Goal: Find contact information: Find contact information

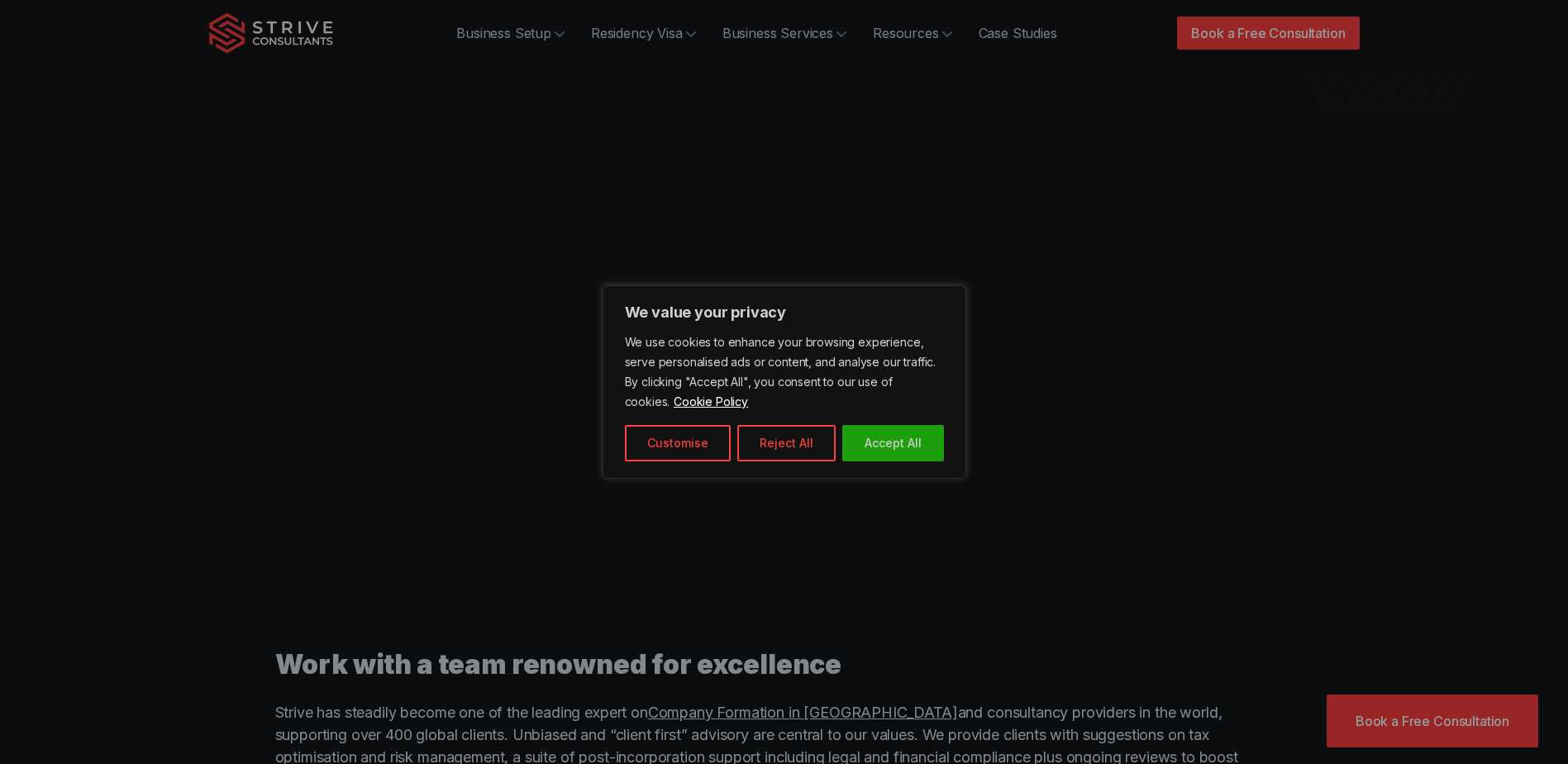
scroll to position [578, 0]
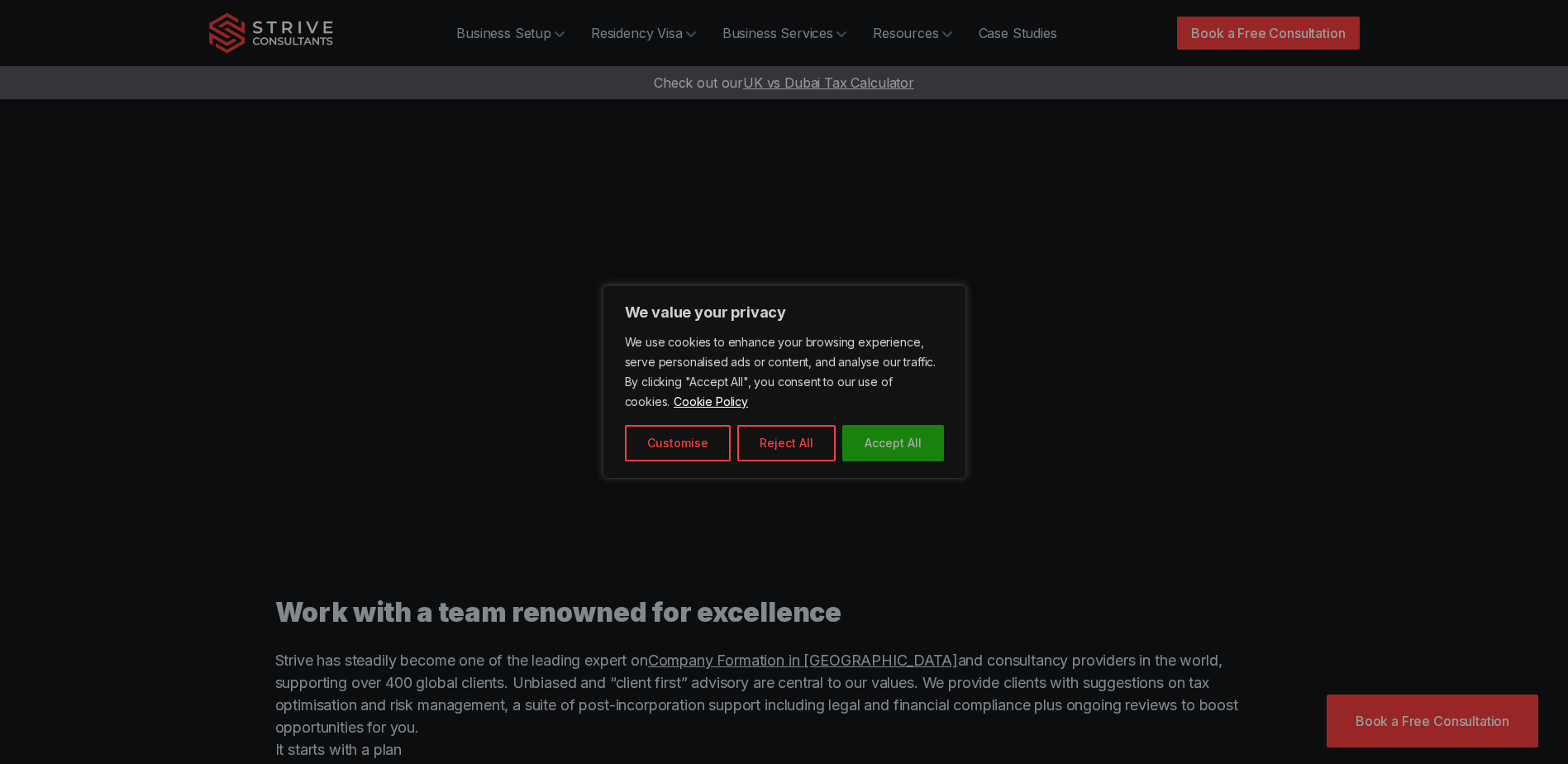
click at [923, 455] on button "Accept All" at bounding box center [893, 443] width 102 height 36
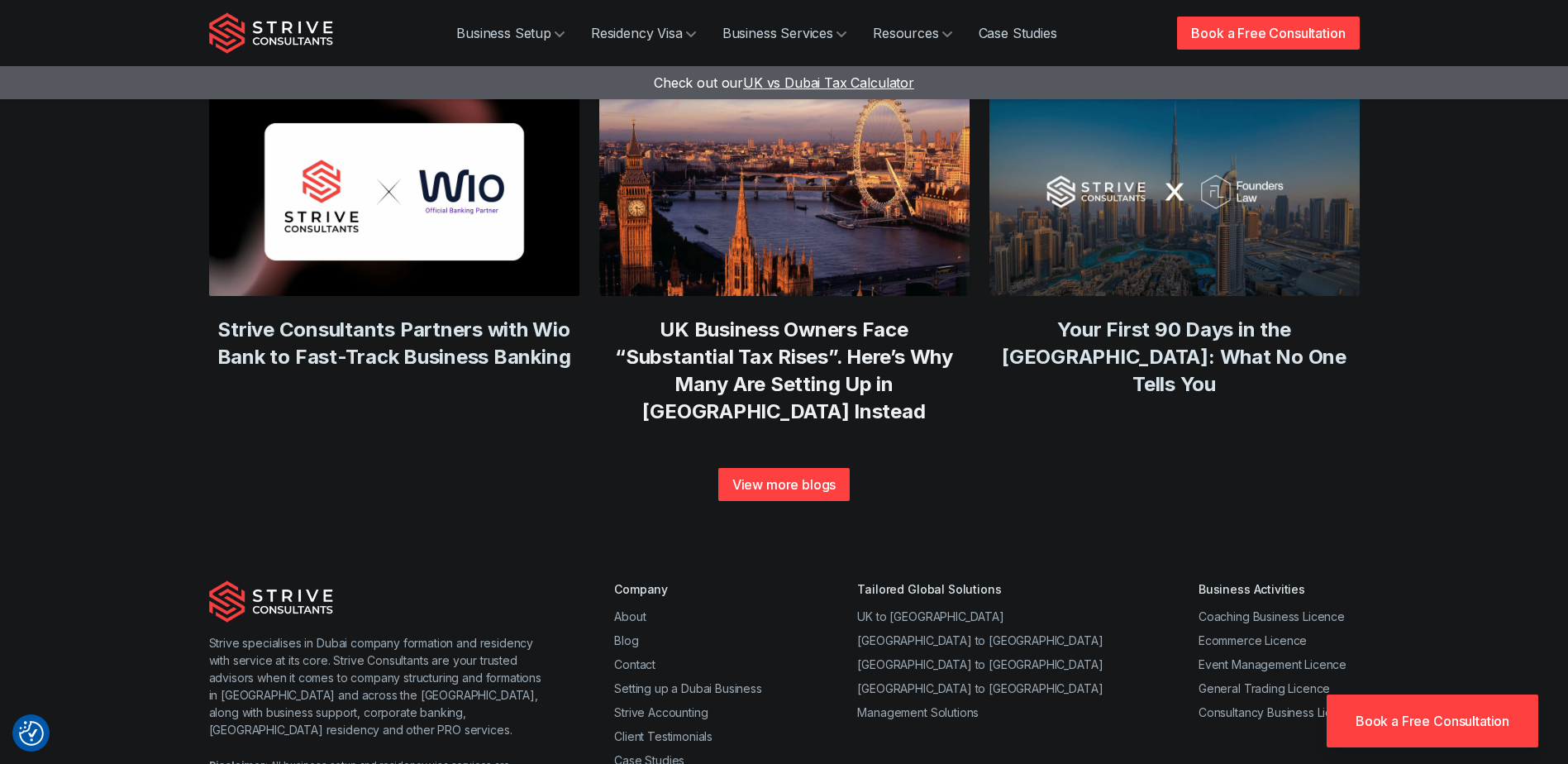
scroll to position [6347, 0]
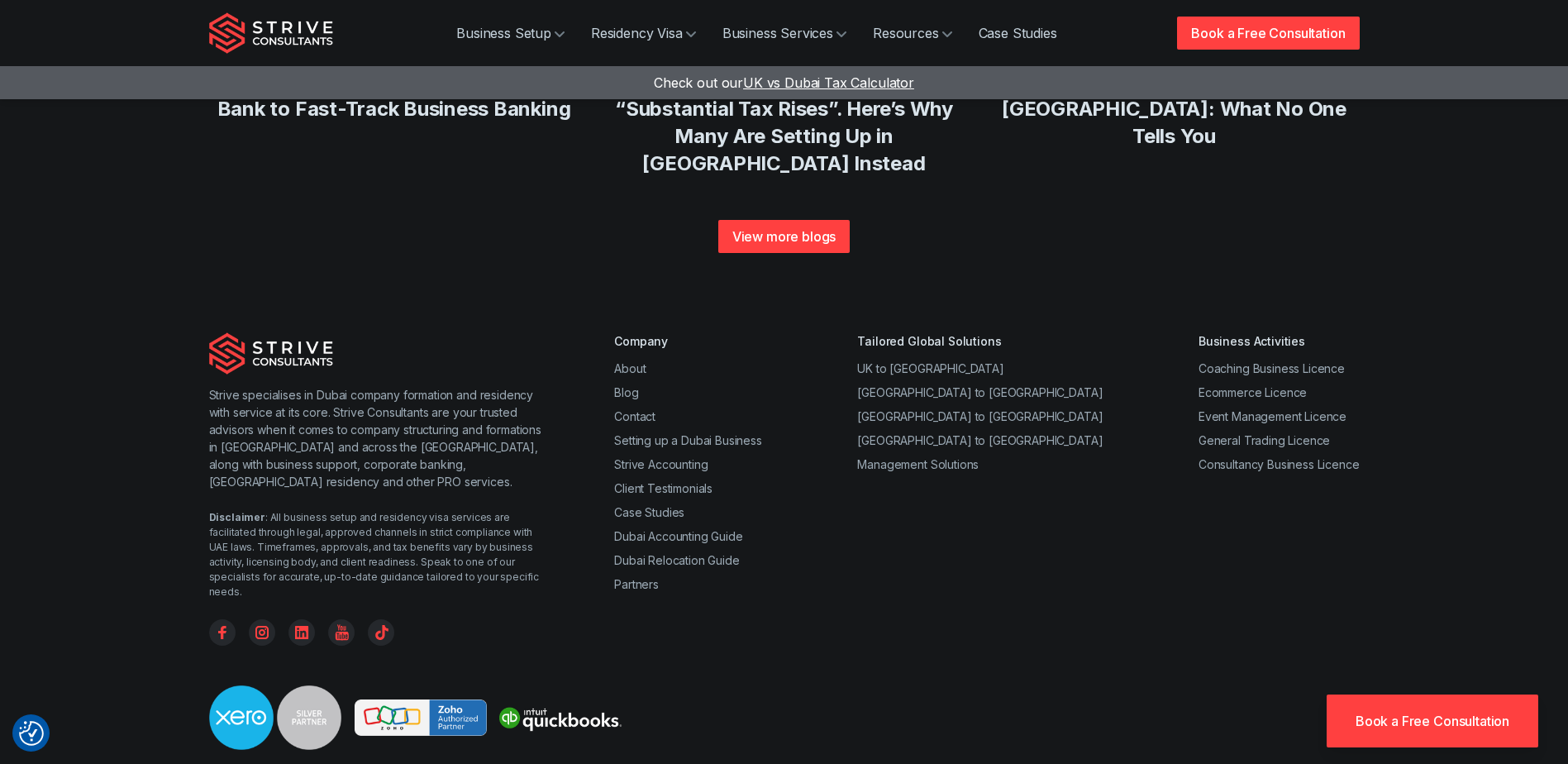
drag, startPoint x: 391, startPoint y: 658, endPoint x: 445, endPoint y: 663, distance: 54.2
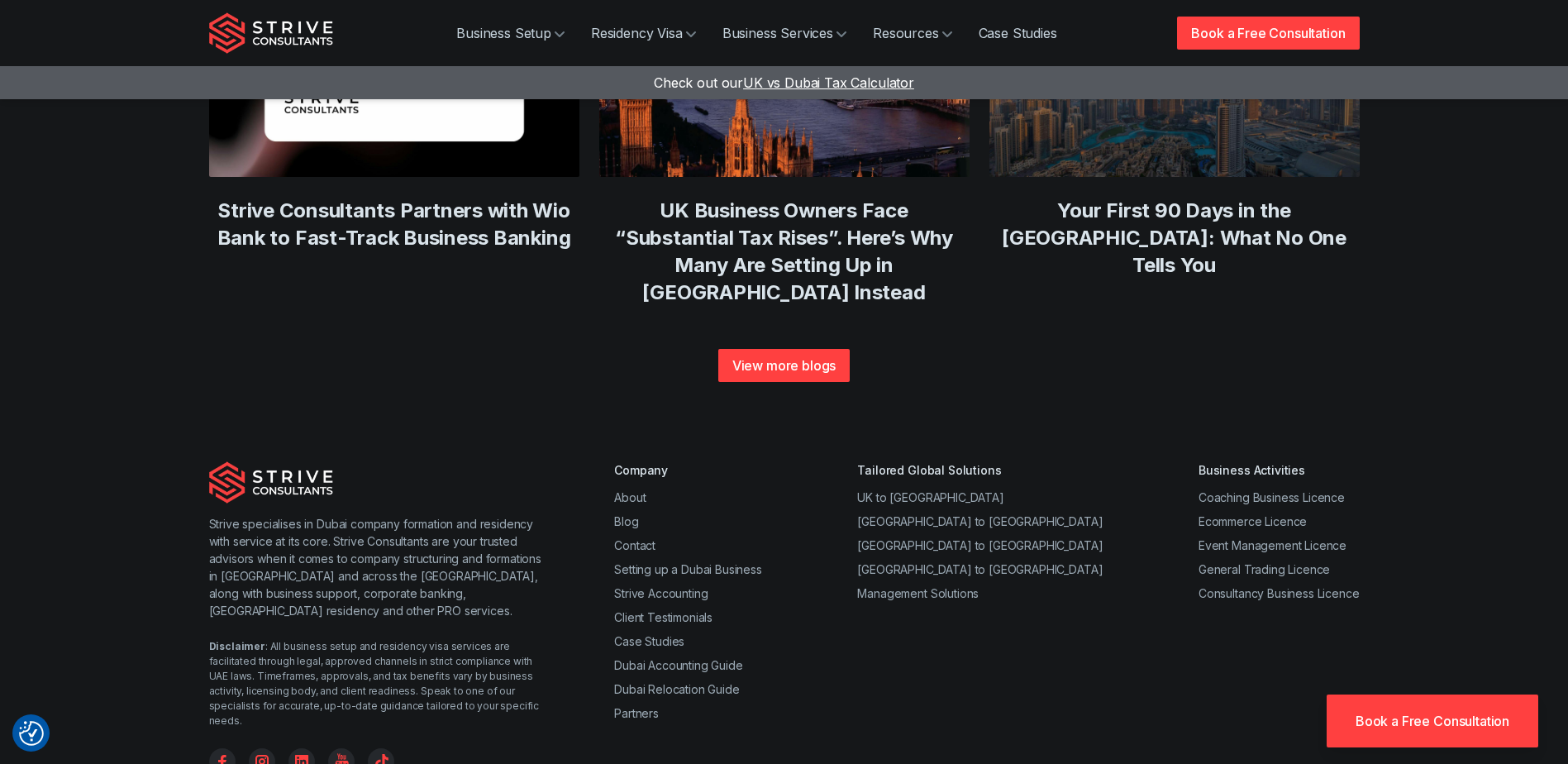
scroll to position [6263, 0]
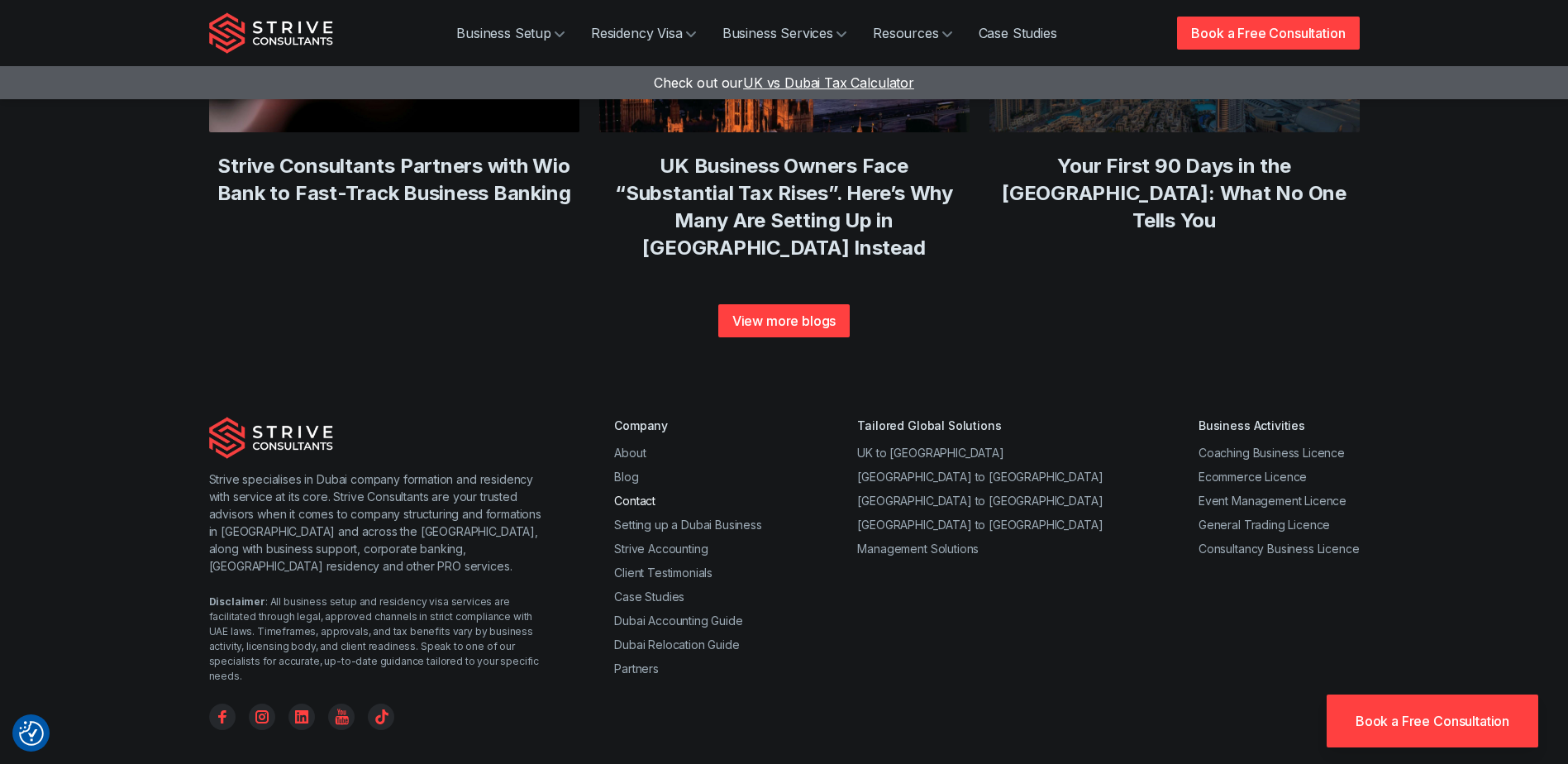
click at [636, 493] on link "Contact" at bounding box center [635, 500] width 41 height 14
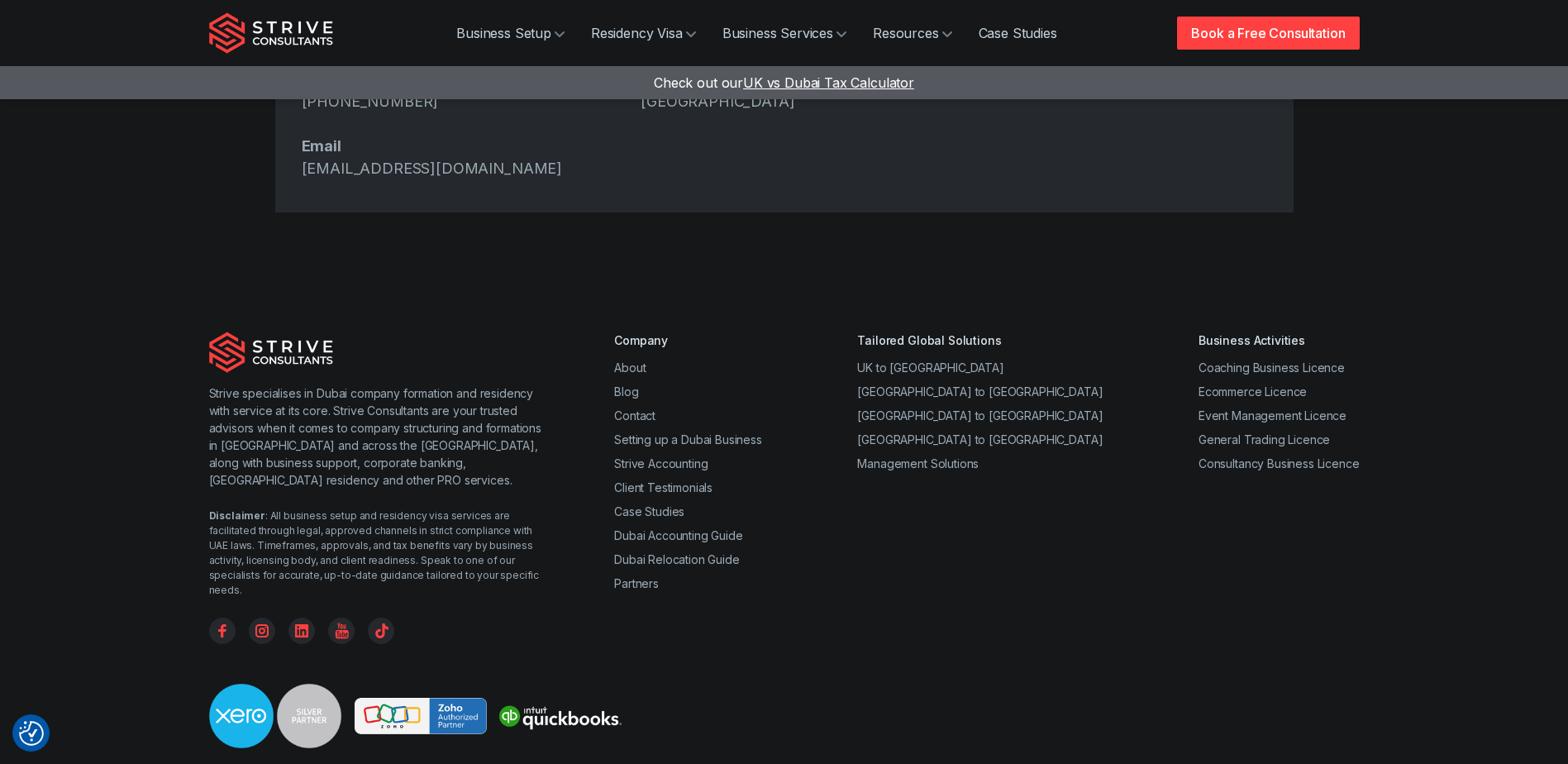
scroll to position [800, 0]
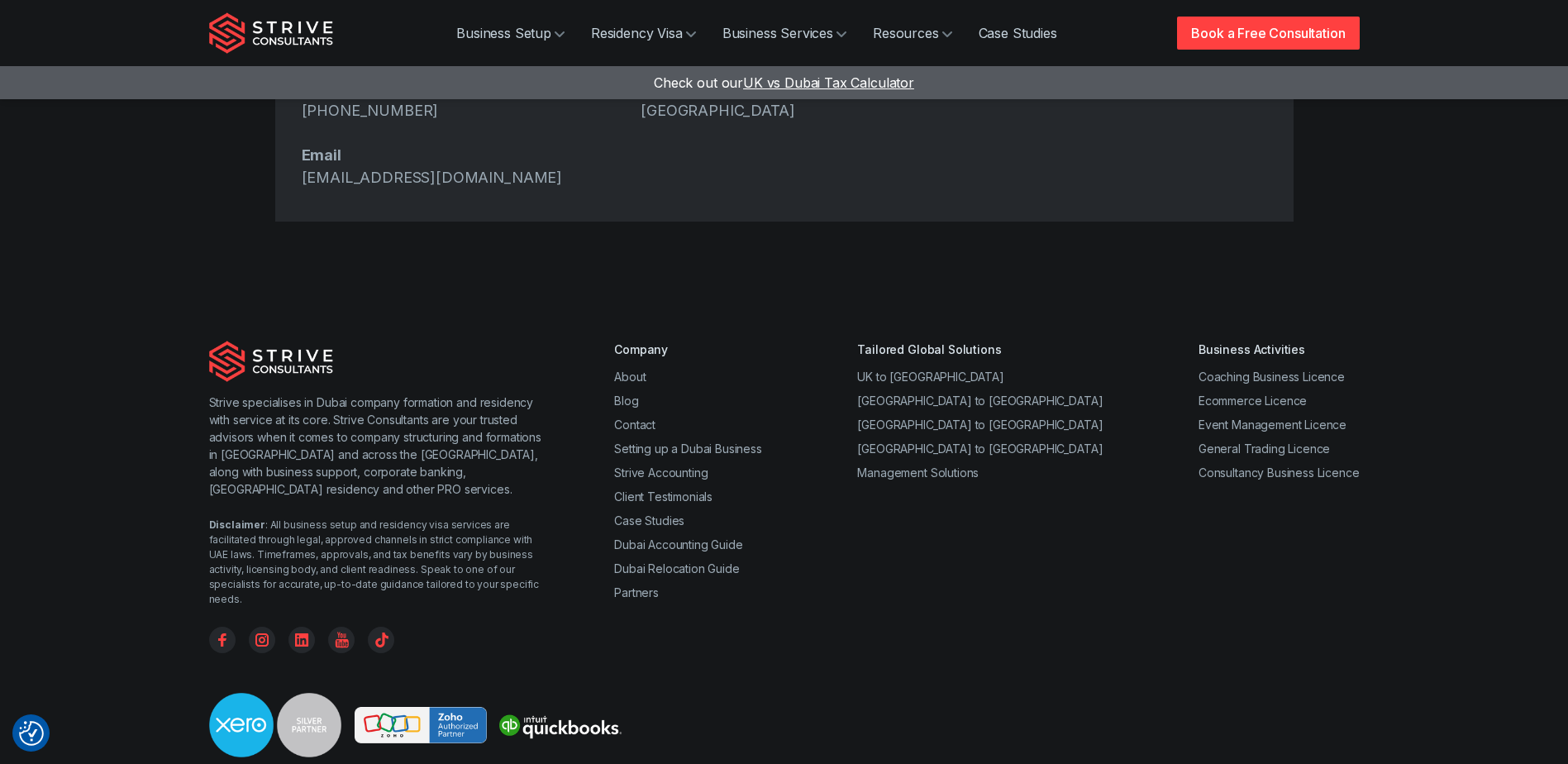
click at [700, 758] on div "Strive specialises in Dubai company formation and residency with service at its…" at bounding box center [784, 593] width 1568 height 611
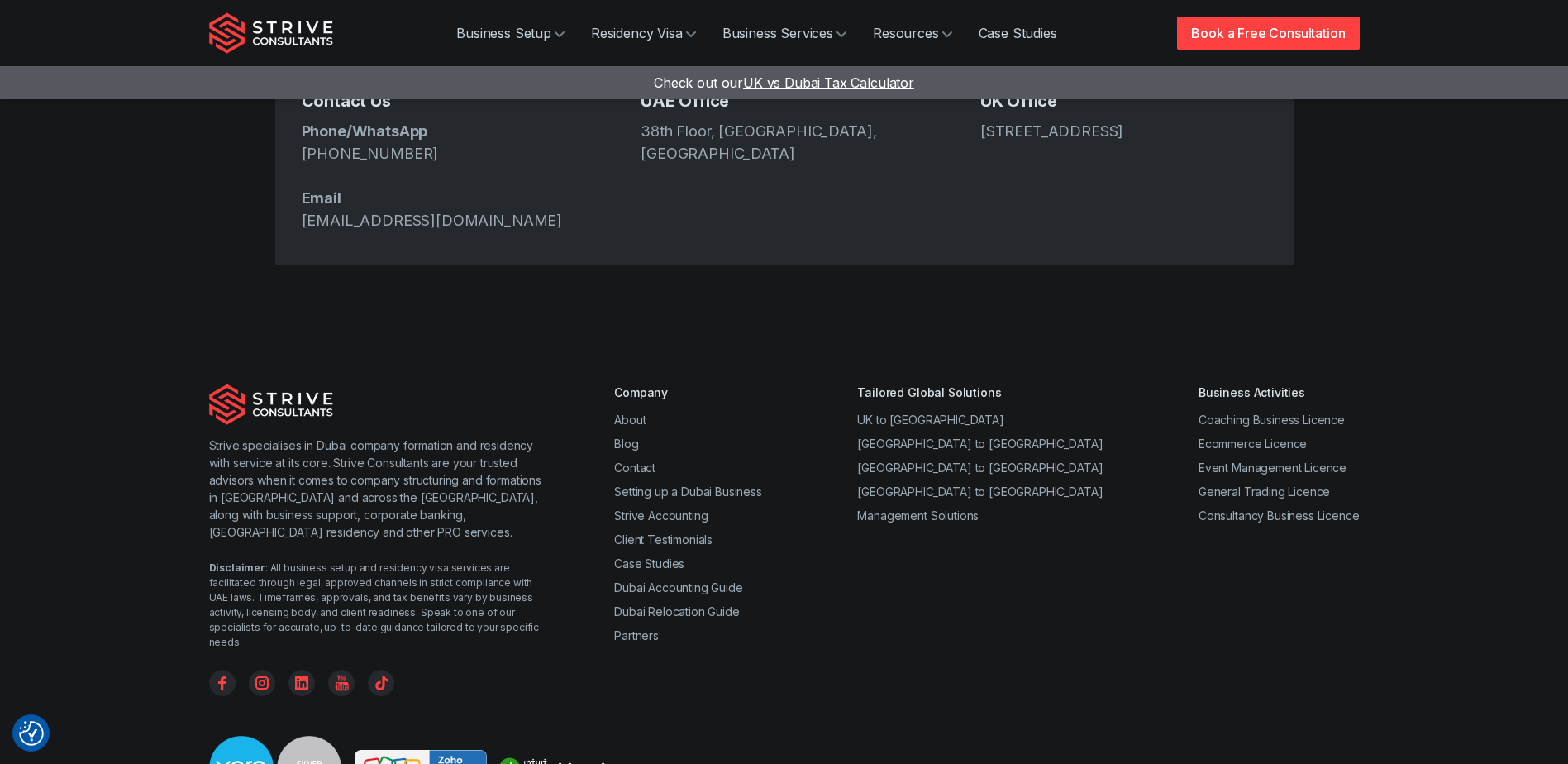
scroll to position [883, 0]
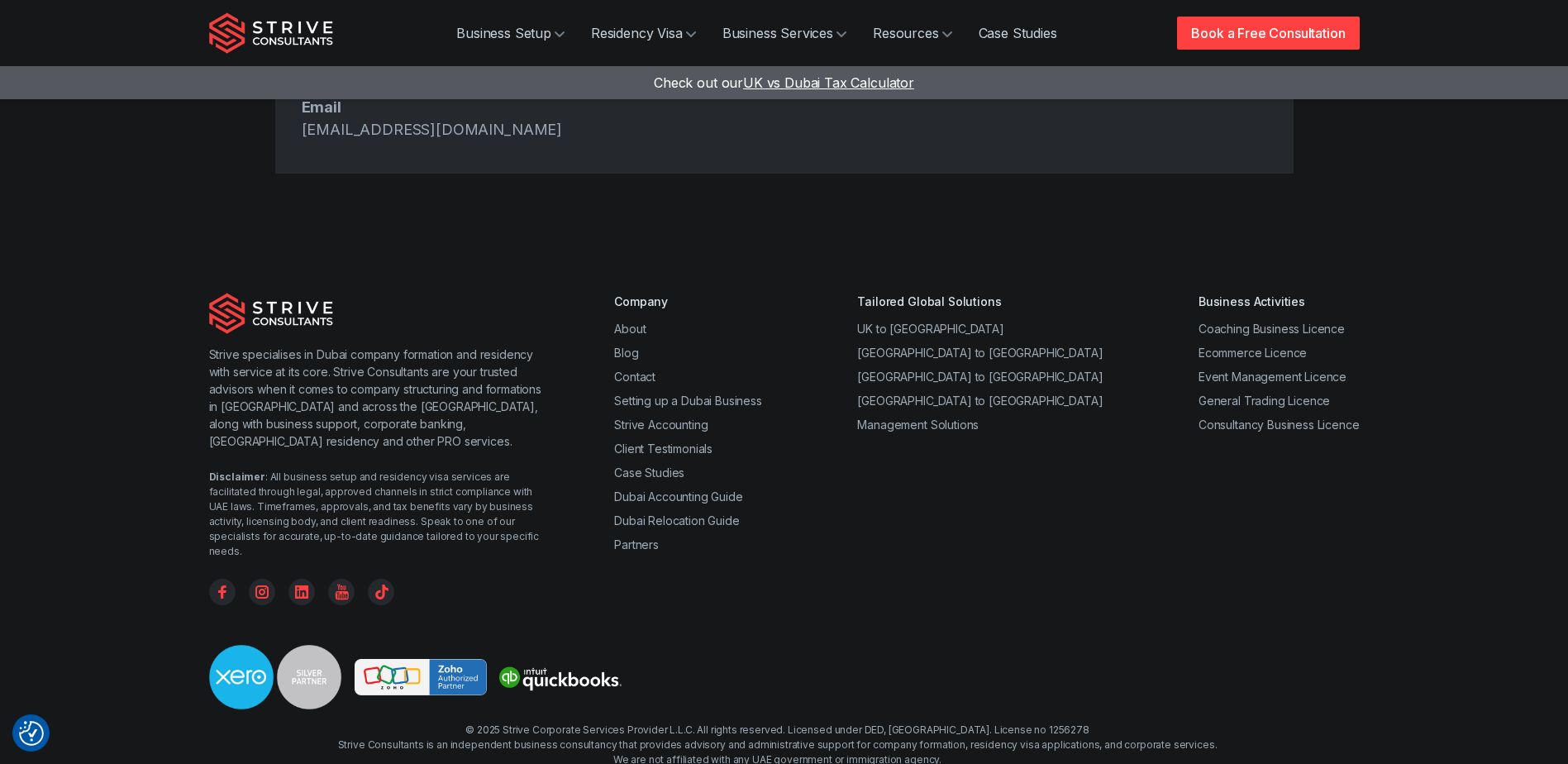
click at [372, 470] on div "Disclaimer : All business setup and residency visa services are facilitated thr…" at bounding box center [379, 514] width 340 height 89
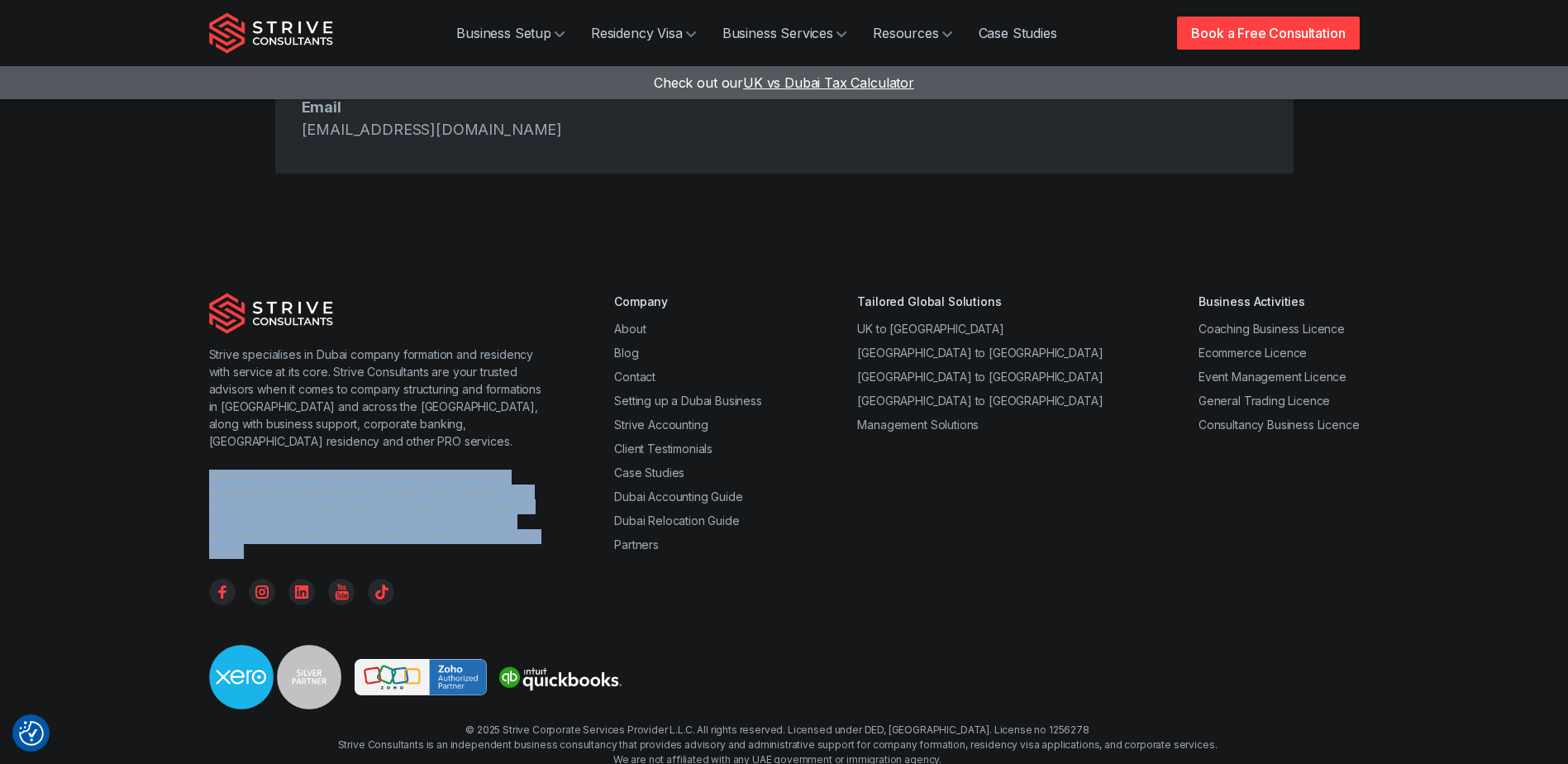
click at [372, 470] on div "Disclaimer : All business setup and residency visa services are facilitated thr…" at bounding box center [379, 514] width 340 height 89
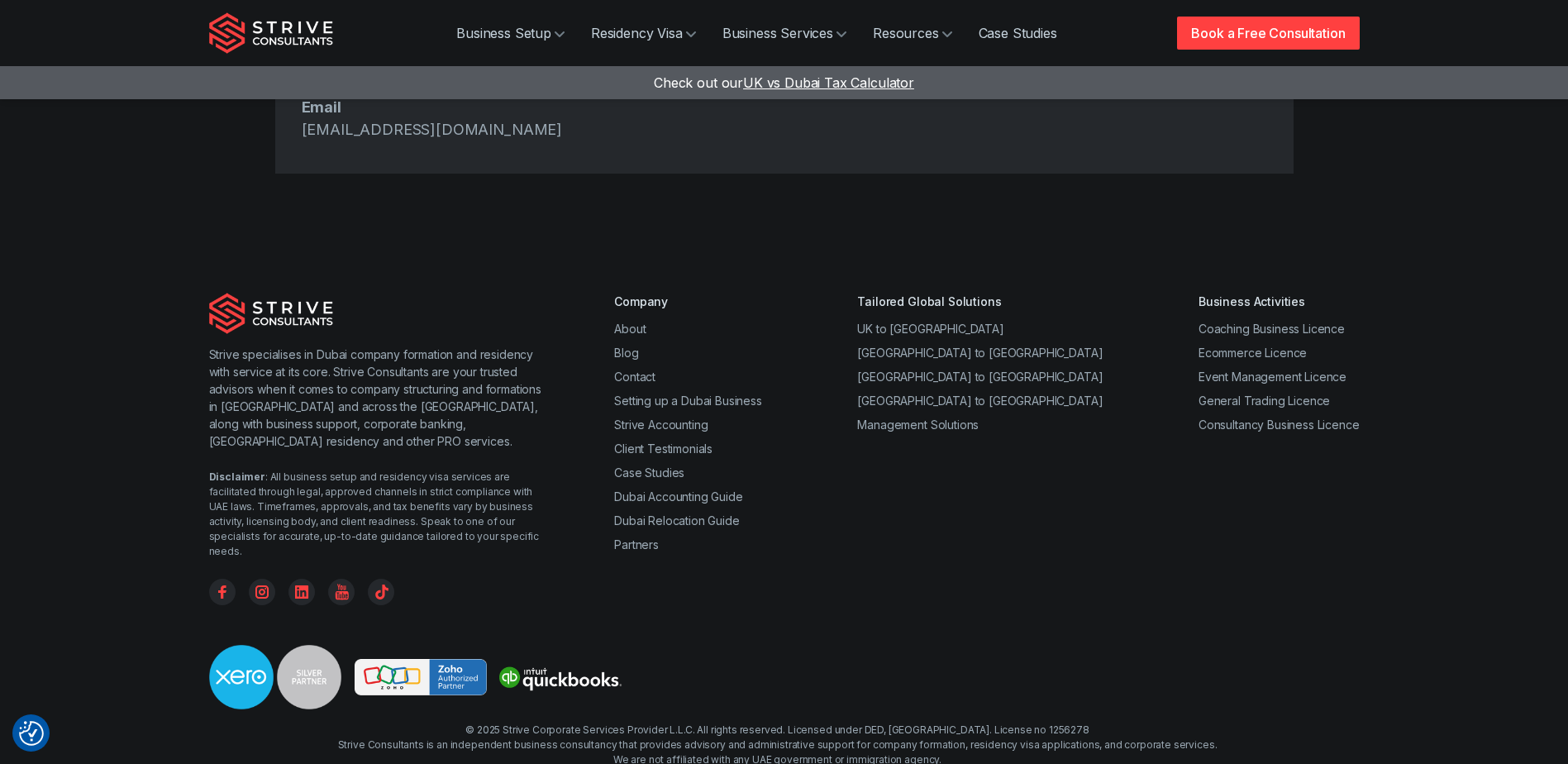
drag, startPoint x: 372, startPoint y: 442, endPoint x: 280, endPoint y: 360, distance: 123.2
click at [280, 360] on p "Strive specialises in Dubai company formation and residency with service at its…" at bounding box center [379, 398] width 340 height 105
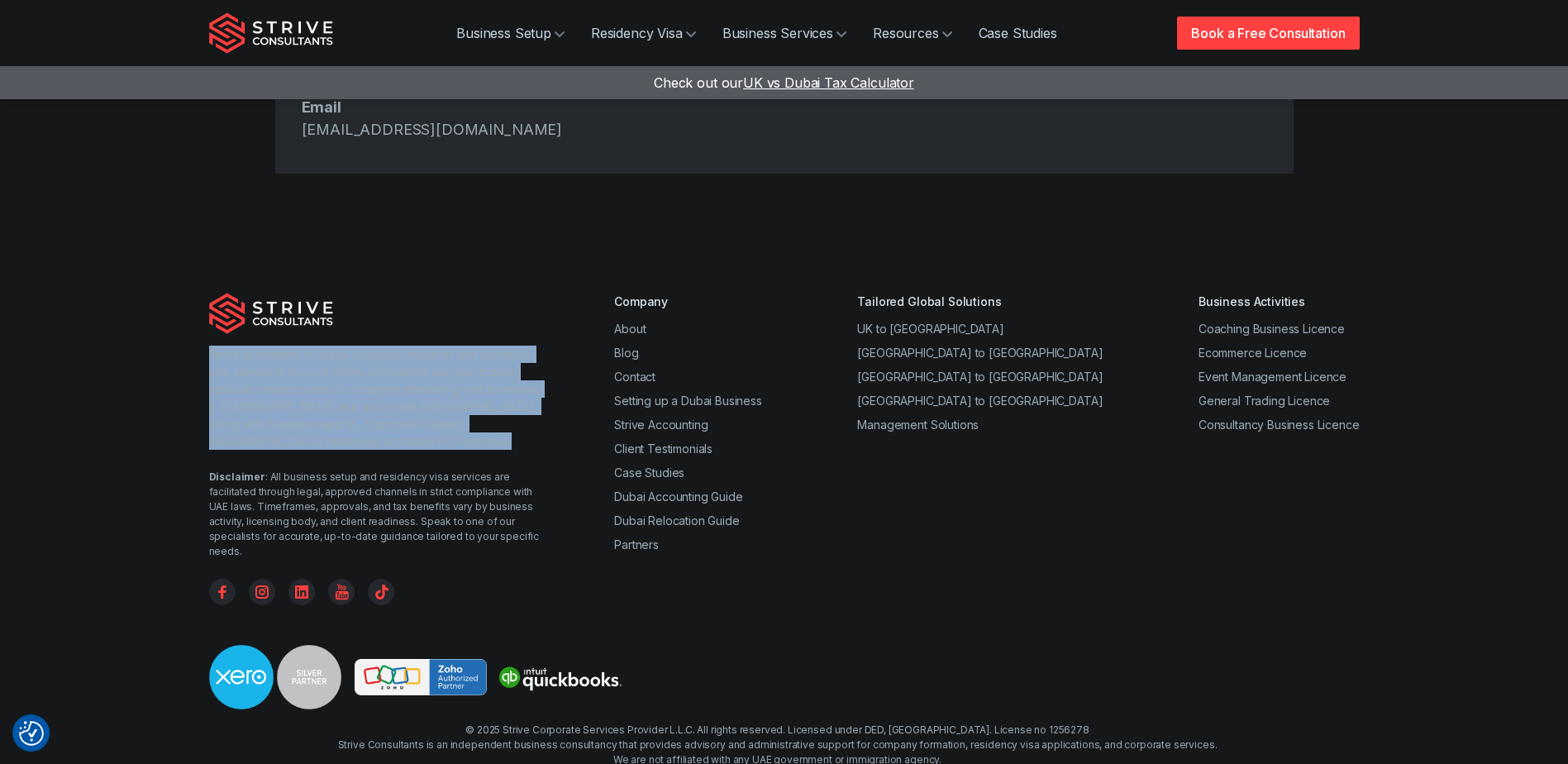
click at [280, 360] on p "Strive specialises in Dubai company formation and residency with service at its…" at bounding box center [379, 398] width 340 height 105
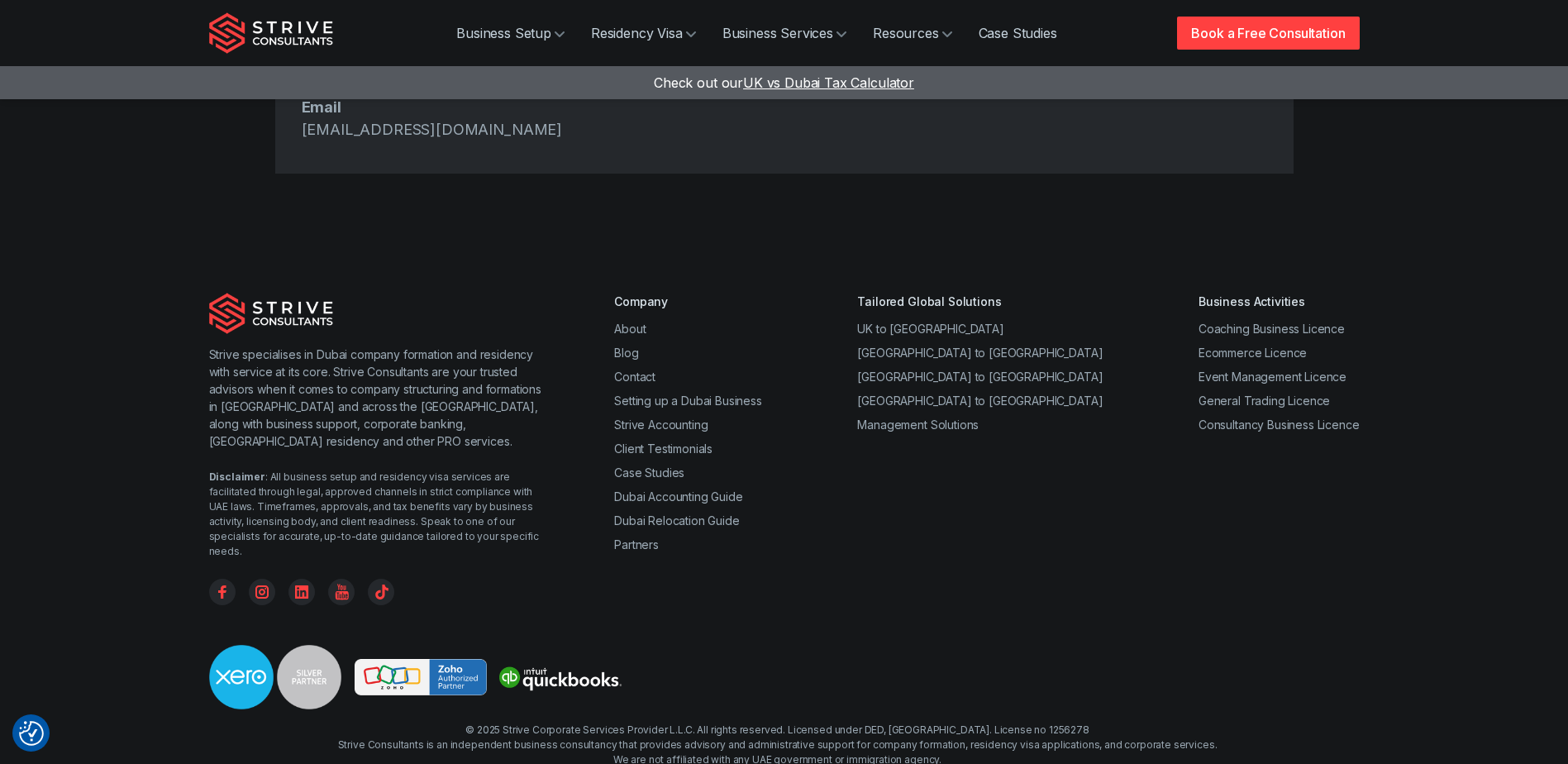
click at [854, 723] on div "© 2025 Strive Corporate Services Provider L.L.C. All rights reserved. Licensed …" at bounding box center [777, 760] width 879 height 74
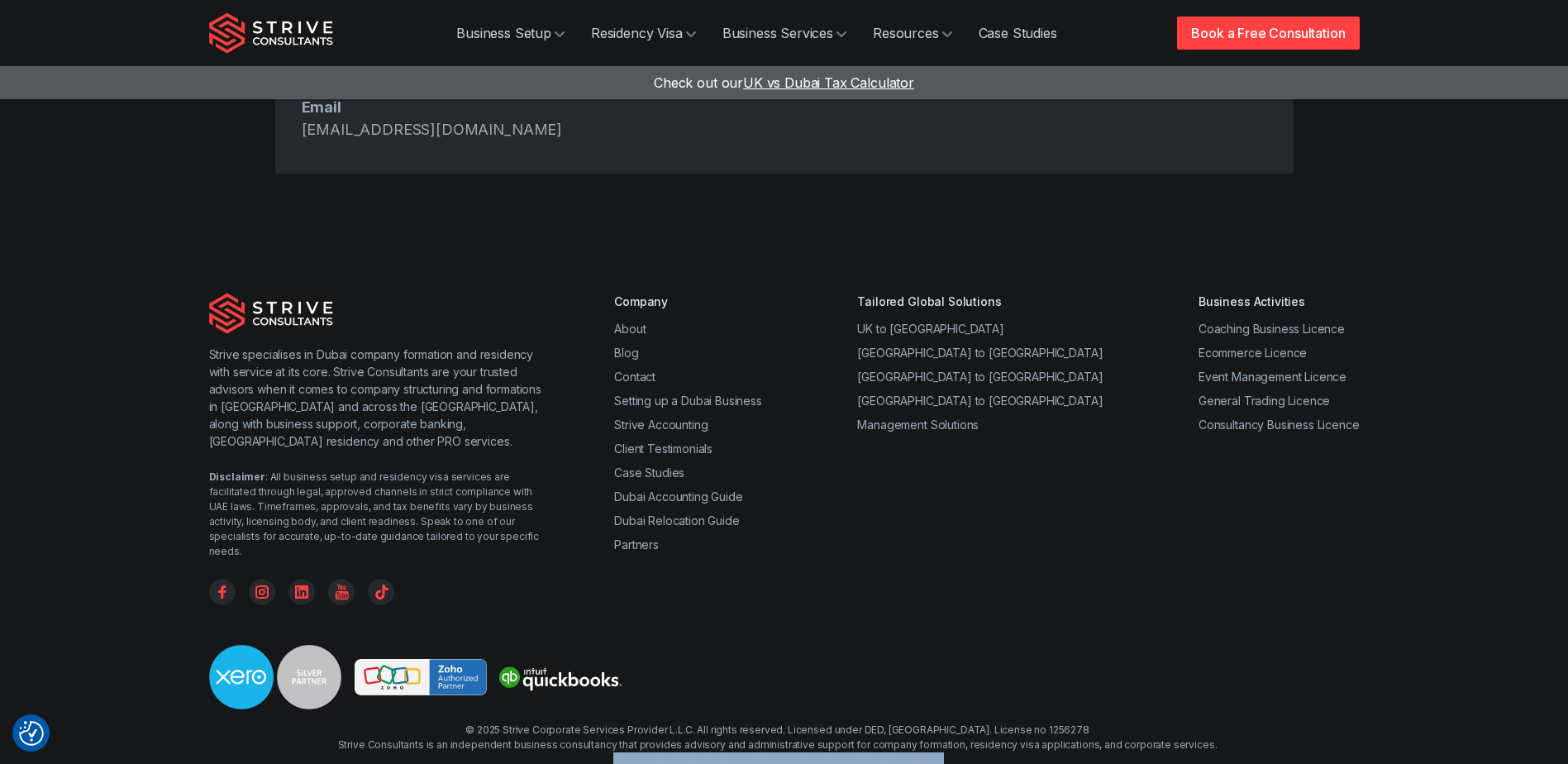
click at [854, 723] on div "© 2025 Strive Corporate Services Provider L.L.C. All rights reserved. Licensed …" at bounding box center [777, 760] width 879 height 74
drag, startPoint x: 854, startPoint y: 679, endPoint x: 847, endPoint y: 654, distance: 26.0
click at [847, 723] on div "© 2025 Strive Corporate Services Provider L.L.C. All rights reserved. Licensed …" at bounding box center [777, 760] width 879 height 74
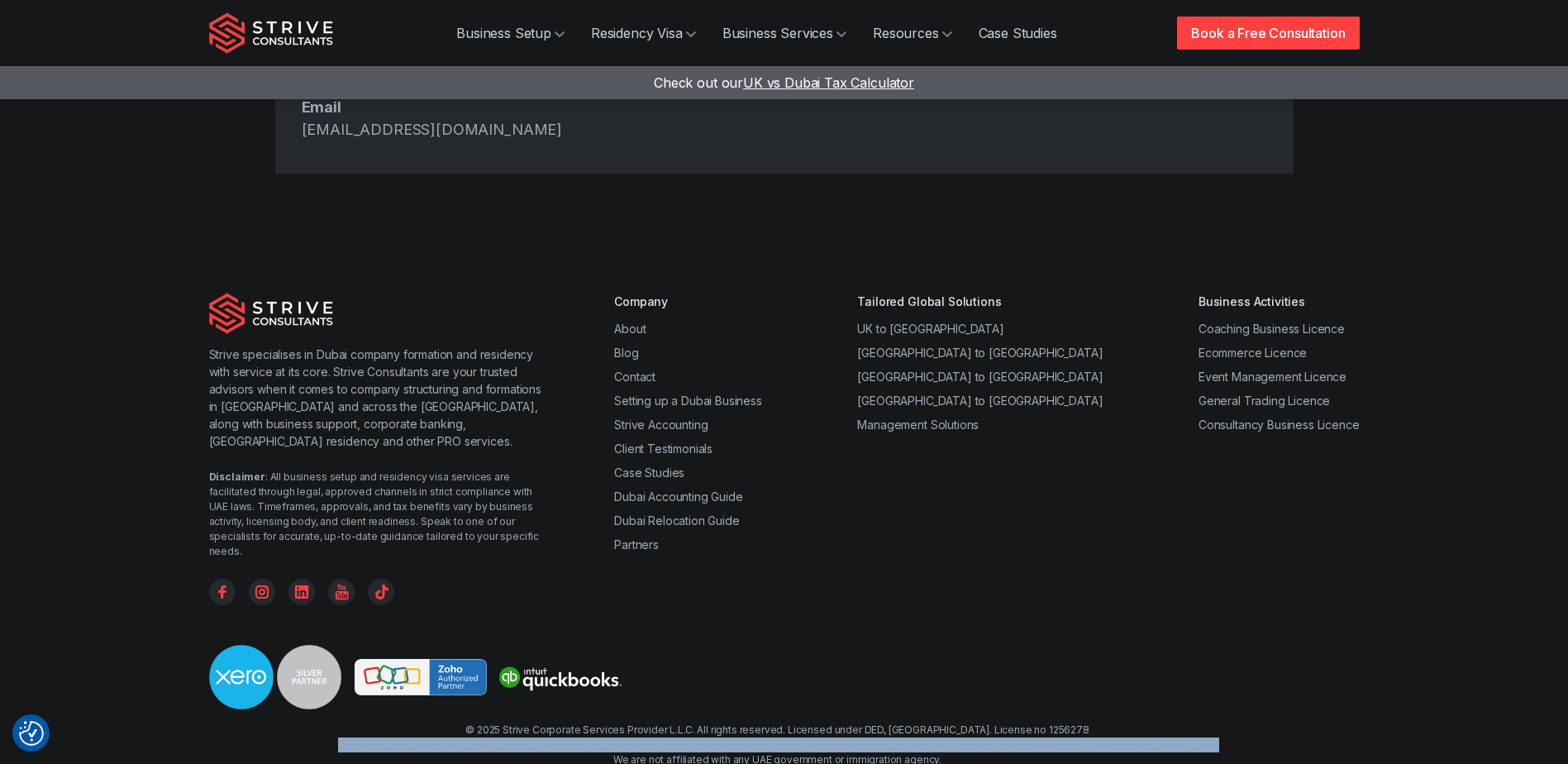
click at [847, 723] on div "© 2025 Strive Corporate Services Provider L.L.C. All rights reserved. Licensed …" at bounding box center [777, 760] width 879 height 74
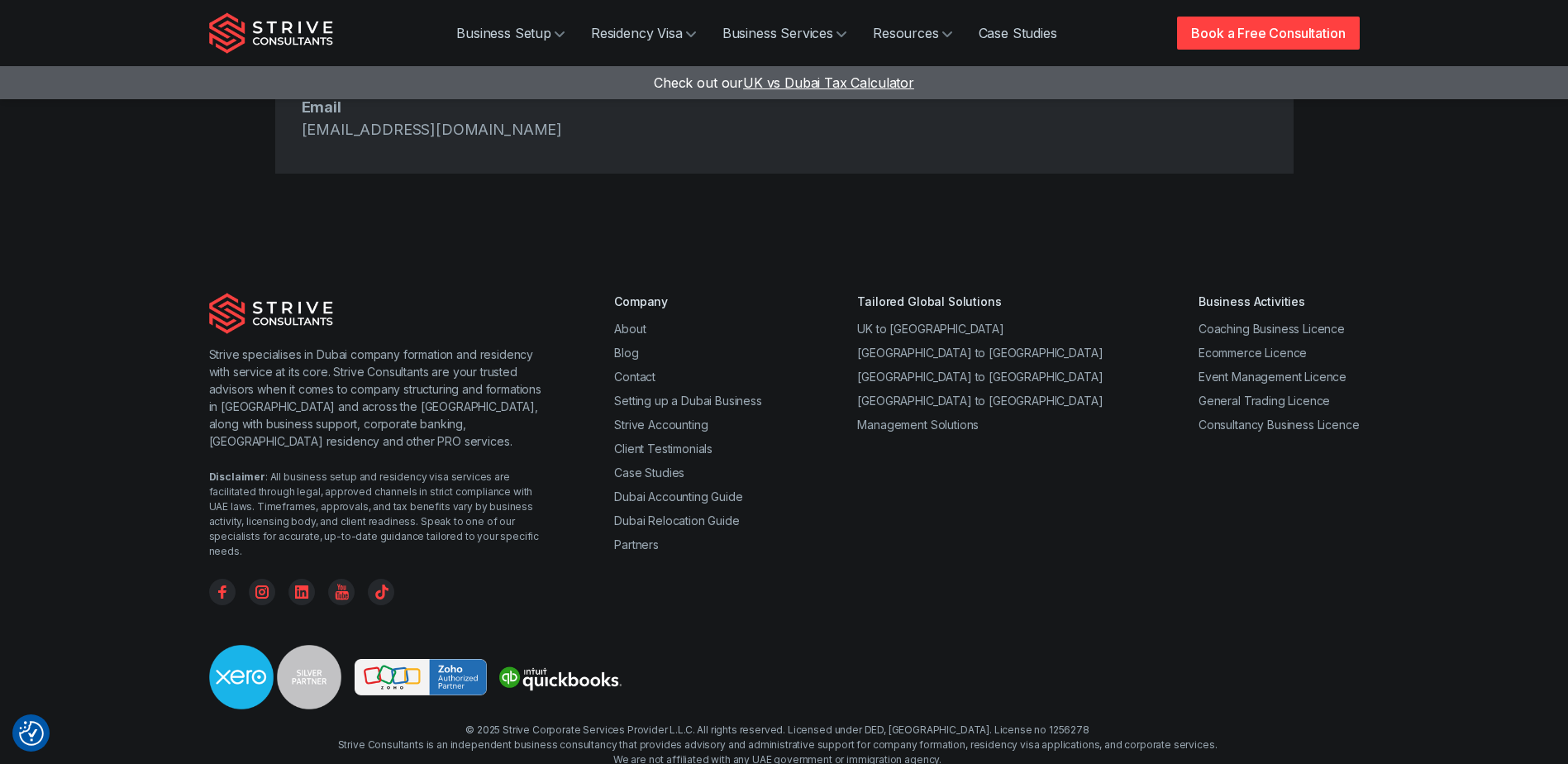
drag, startPoint x: 847, startPoint y: 654, endPoint x: 789, endPoint y: 673, distance: 61.0
click at [789, 723] on div "© 2025 Strive Corporate Services Provider L.L.C. All rights reserved. Licensed …" at bounding box center [777, 760] width 879 height 74
click at [658, 723] on div "© 2025 Strive Corporate Services Provider L.L.C. All rights reserved. Licensed …" at bounding box center [777, 760] width 879 height 74
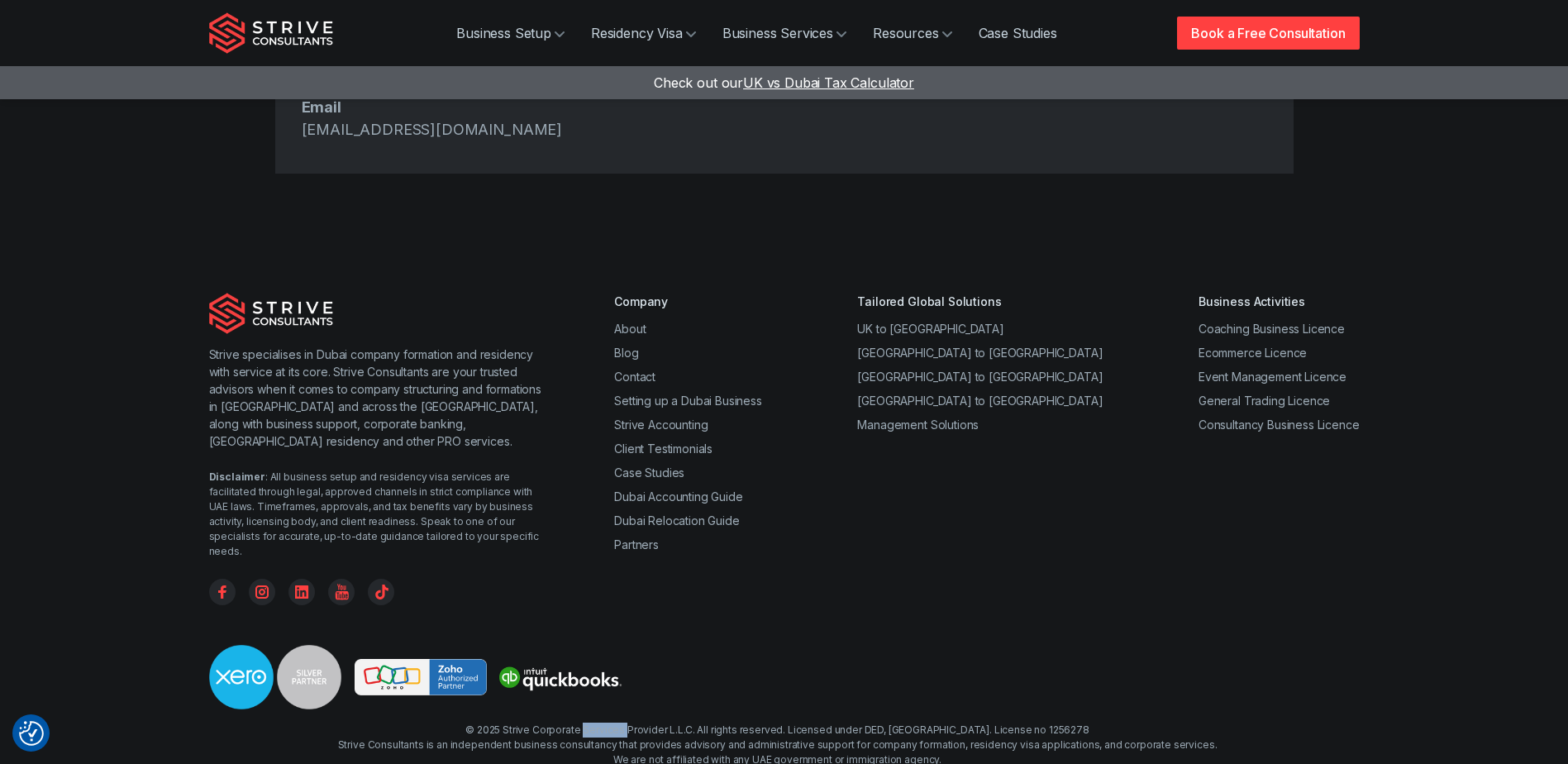
click at [658, 723] on div "© 2025 Strive Corporate Services Provider L.L.C. All rights reserved. Licensed …" at bounding box center [777, 760] width 879 height 74
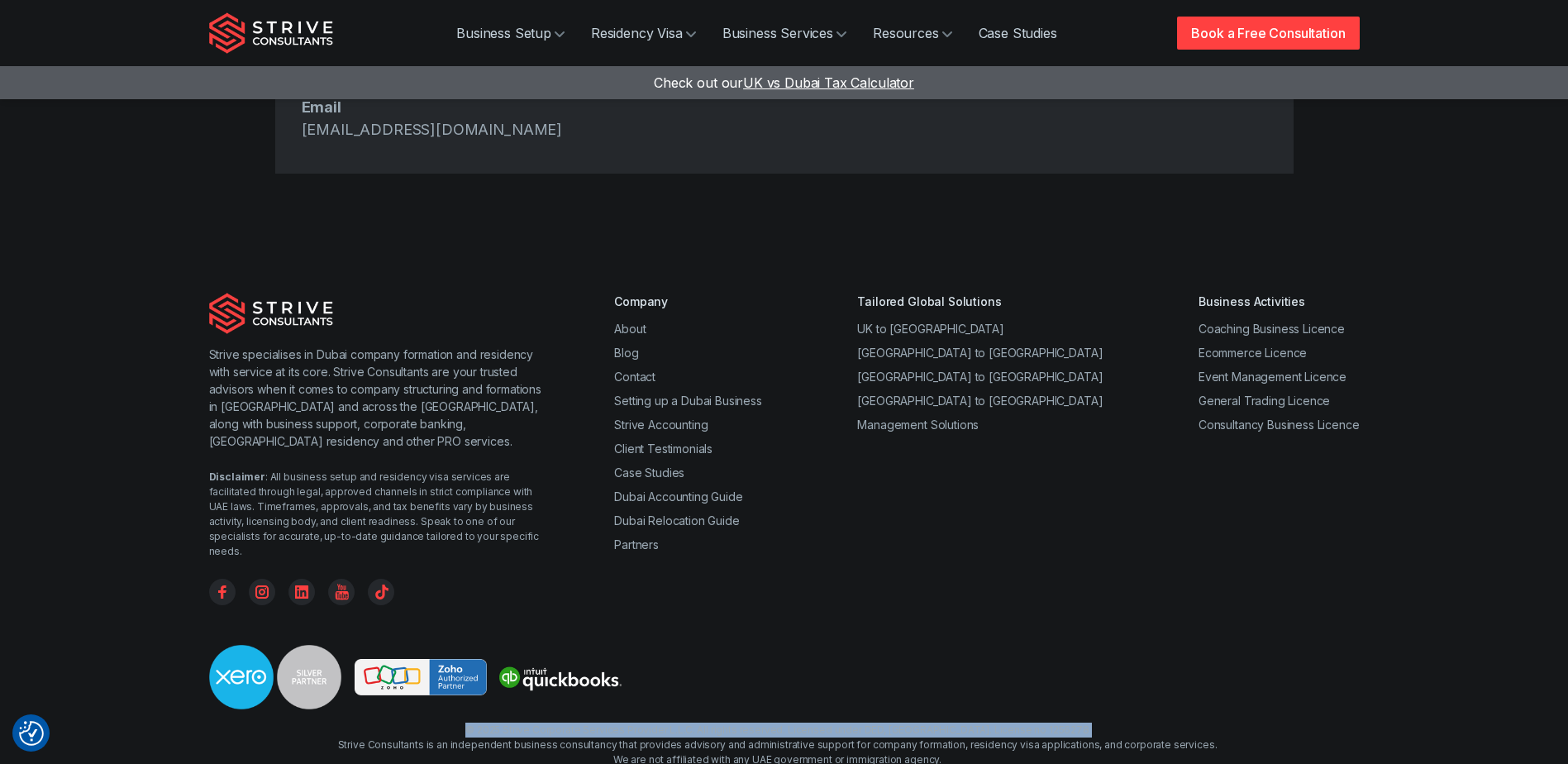
click at [658, 723] on div "© 2025 Strive Corporate Services Provider L.L.C. All rights reserved. Licensed …" at bounding box center [777, 760] width 879 height 74
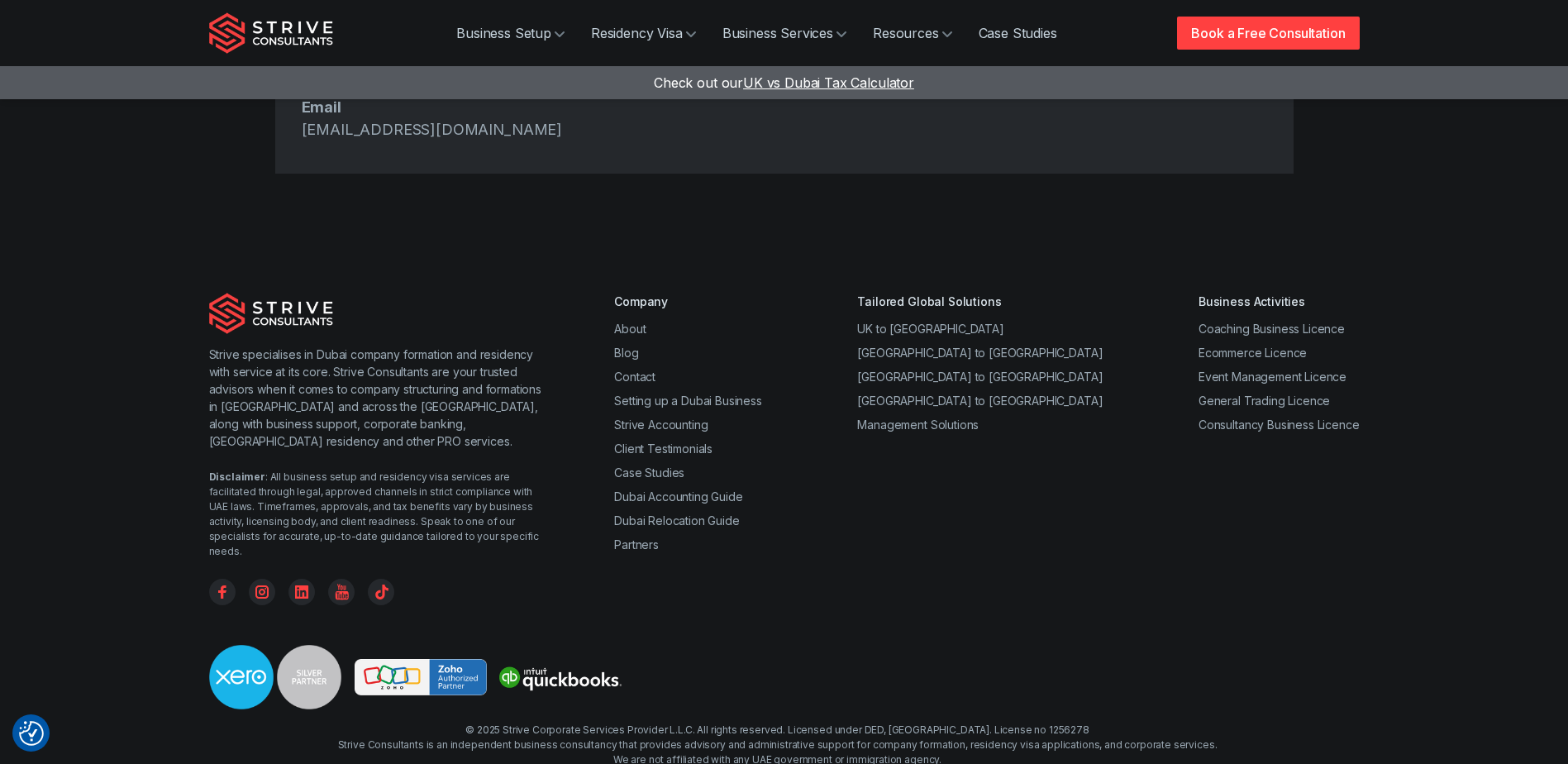
drag, startPoint x: 658, startPoint y: 651, endPoint x: 628, endPoint y: 656, distance: 30.4
click at [628, 723] on div "© 2025 Strive Corporate Services Provider L.L.C. All rights reserved. Licensed …" at bounding box center [777, 760] width 879 height 74
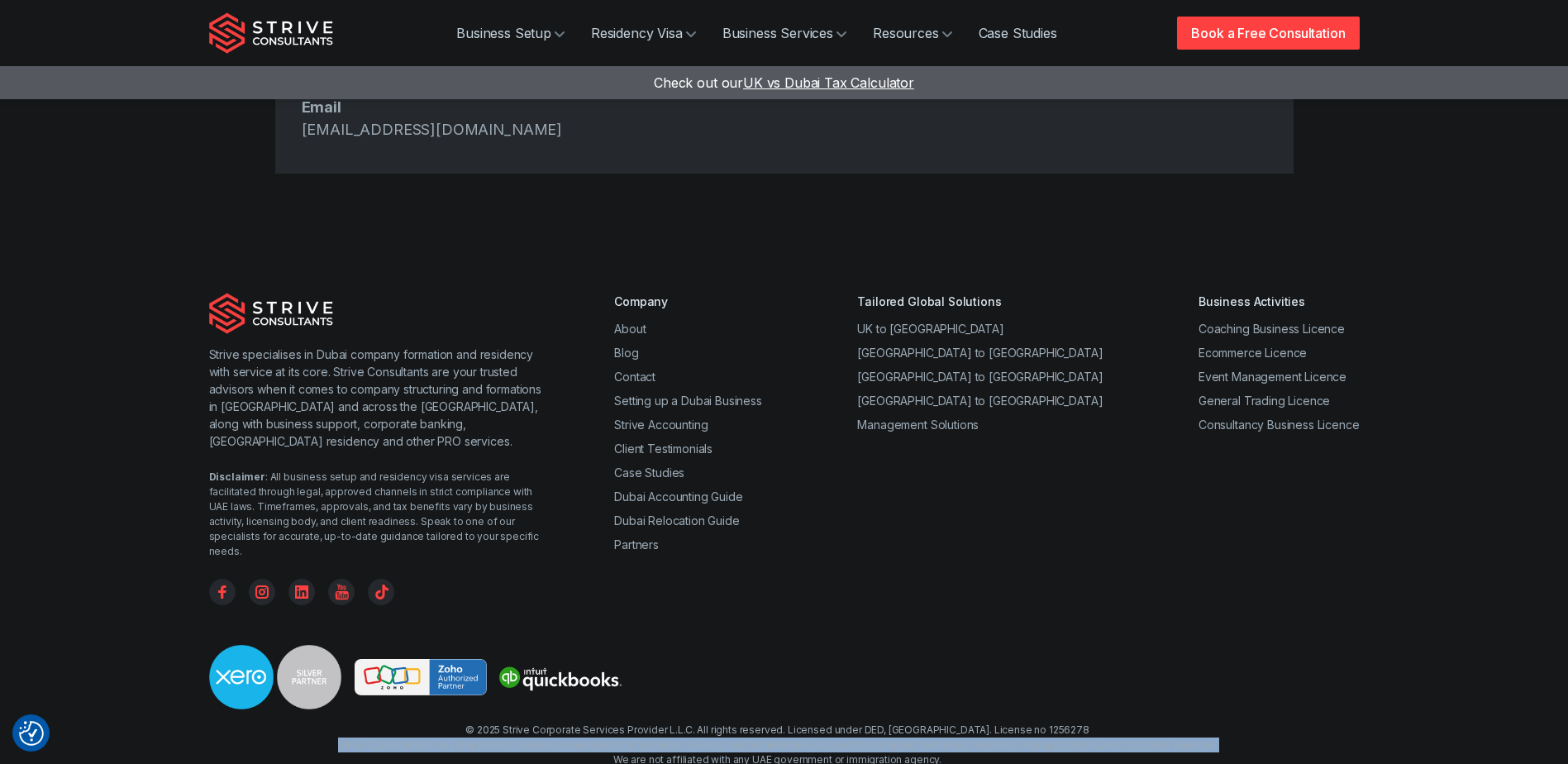
click at [628, 723] on div "© 2025 Strive Corporate Services Provider L.L.C. All rights reserved. Licensed …" at bounding box center [777, 760] width 879 height 74
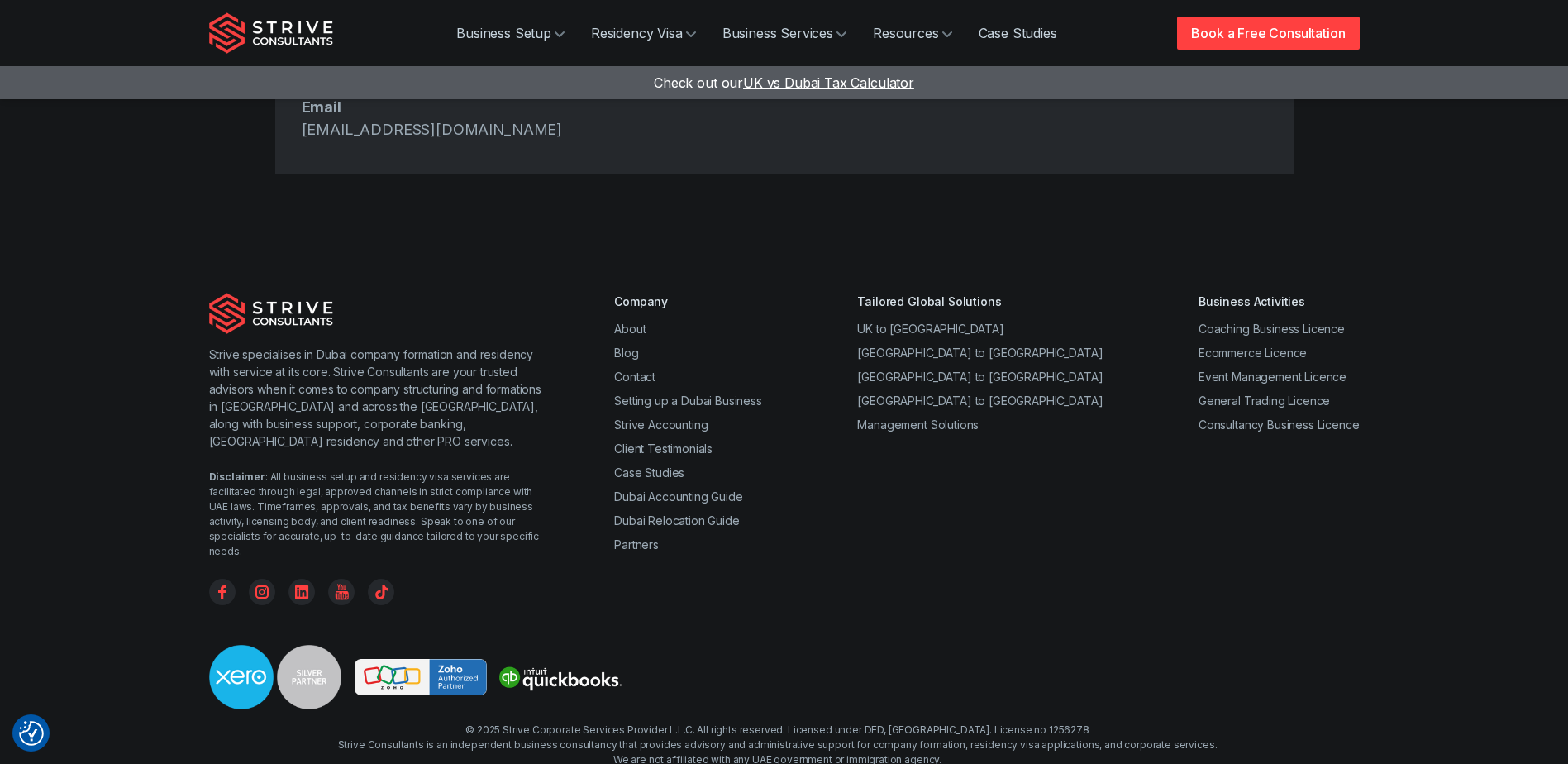
click at [362, 470] on div "Disclaimer : All business setup and residency visa services are facilitated thr…" at bounding box center [379, 514] width 340 height 89
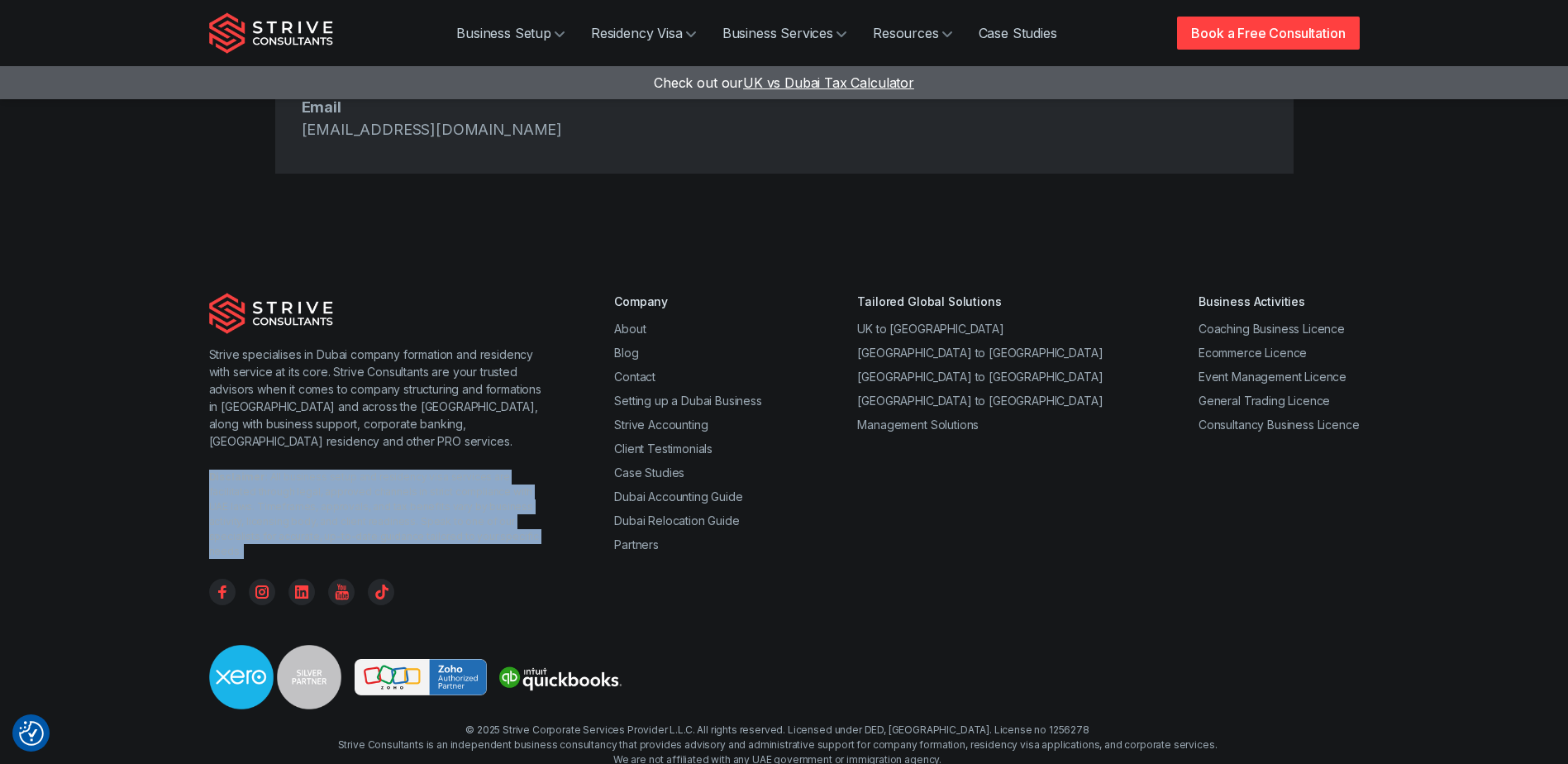
click at [362, 470] on div "Disclaimer : All business setup and residency visa services are facilitated thr…" at bounding box center [379, 514] width 340 height 89
